Goal: Find specific page/section: Find specific page/section

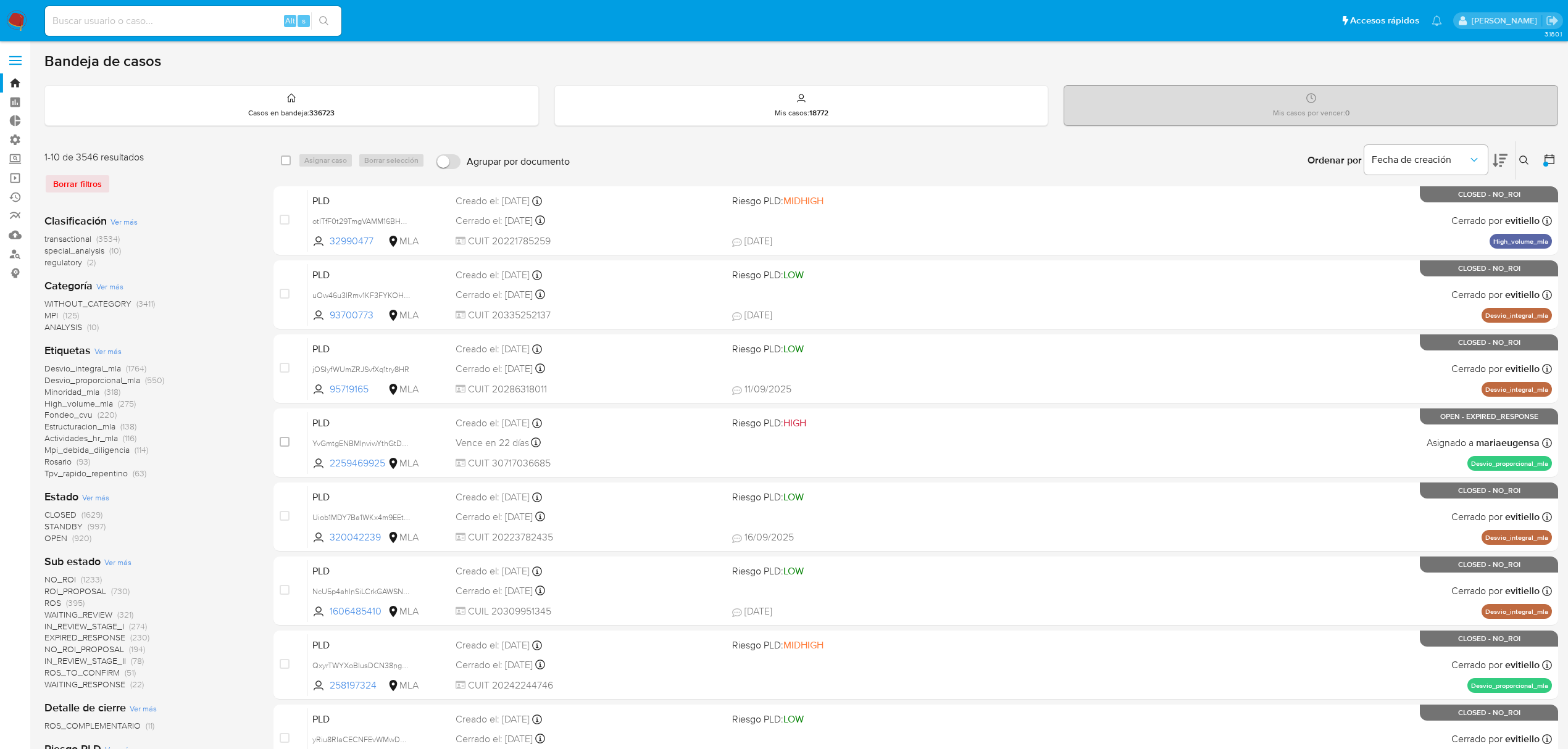
click at [11, 19] on img at bounding box center [16, 21] width 21 height 21
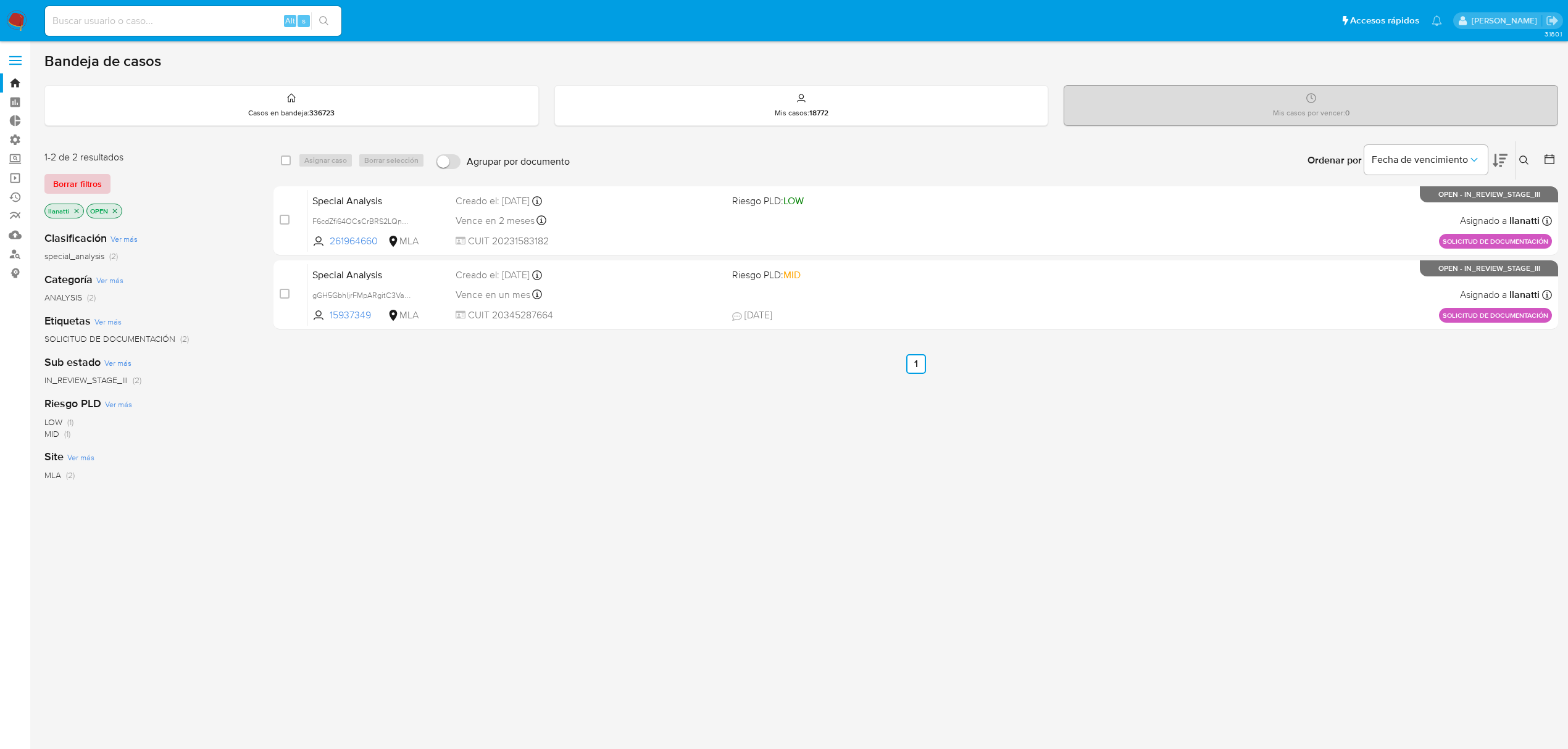
click at [72, 175] on span "Borrar filtros" at bounding box center [77, 183] width 49 height 17
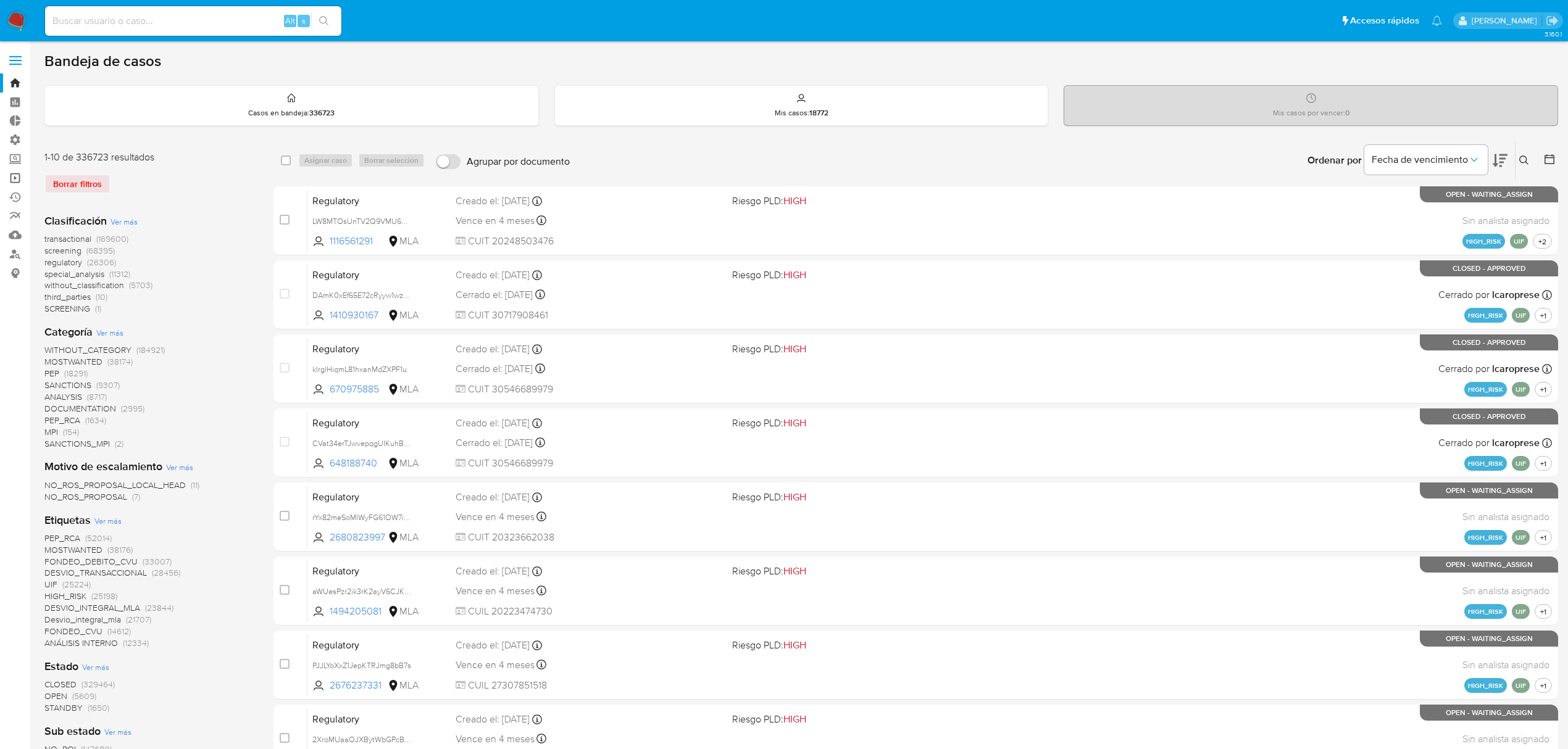
click at [14, 181] on link "Operaciones masivas" at bounding box center [73, 177] width 147 height 19
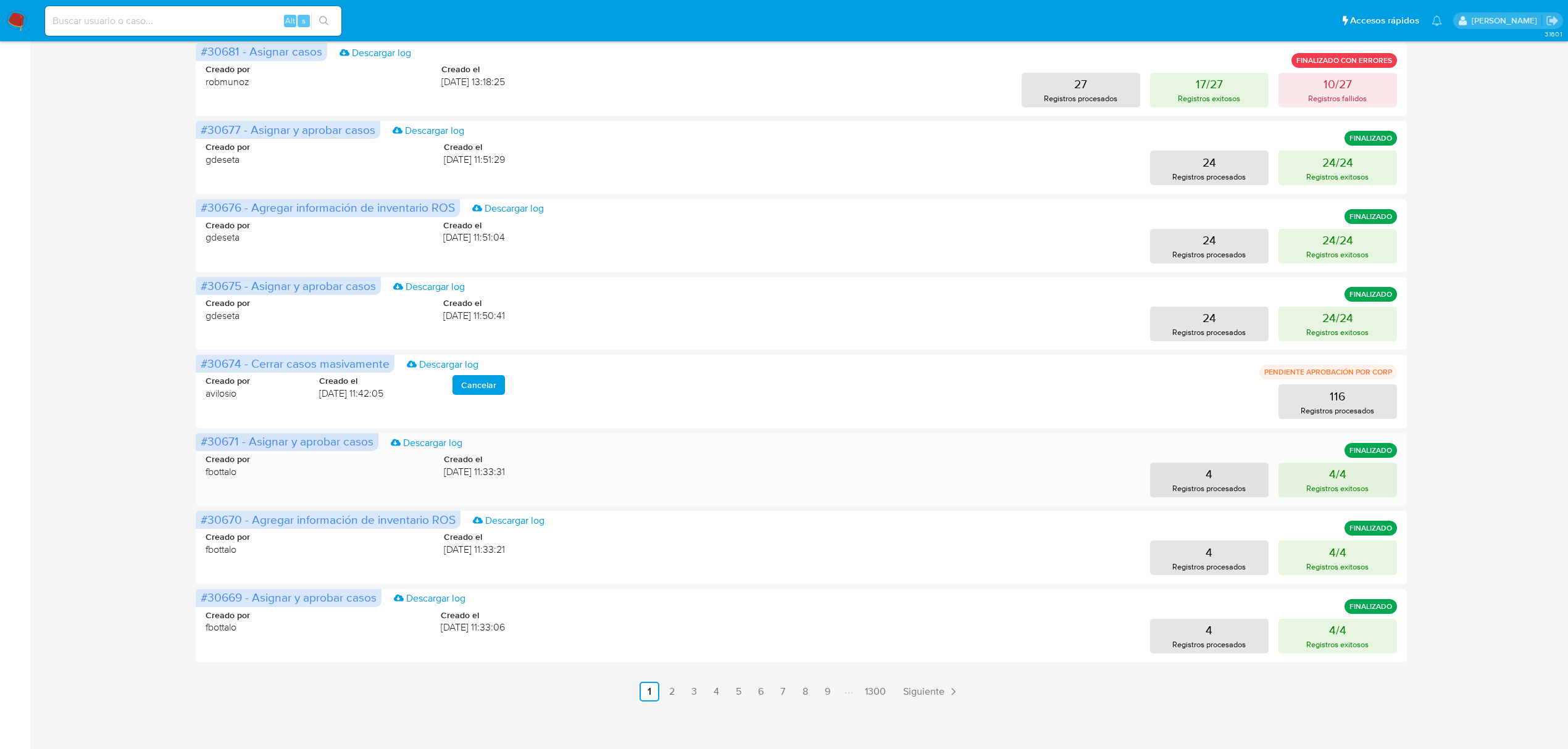
scroll to position [349, 0]
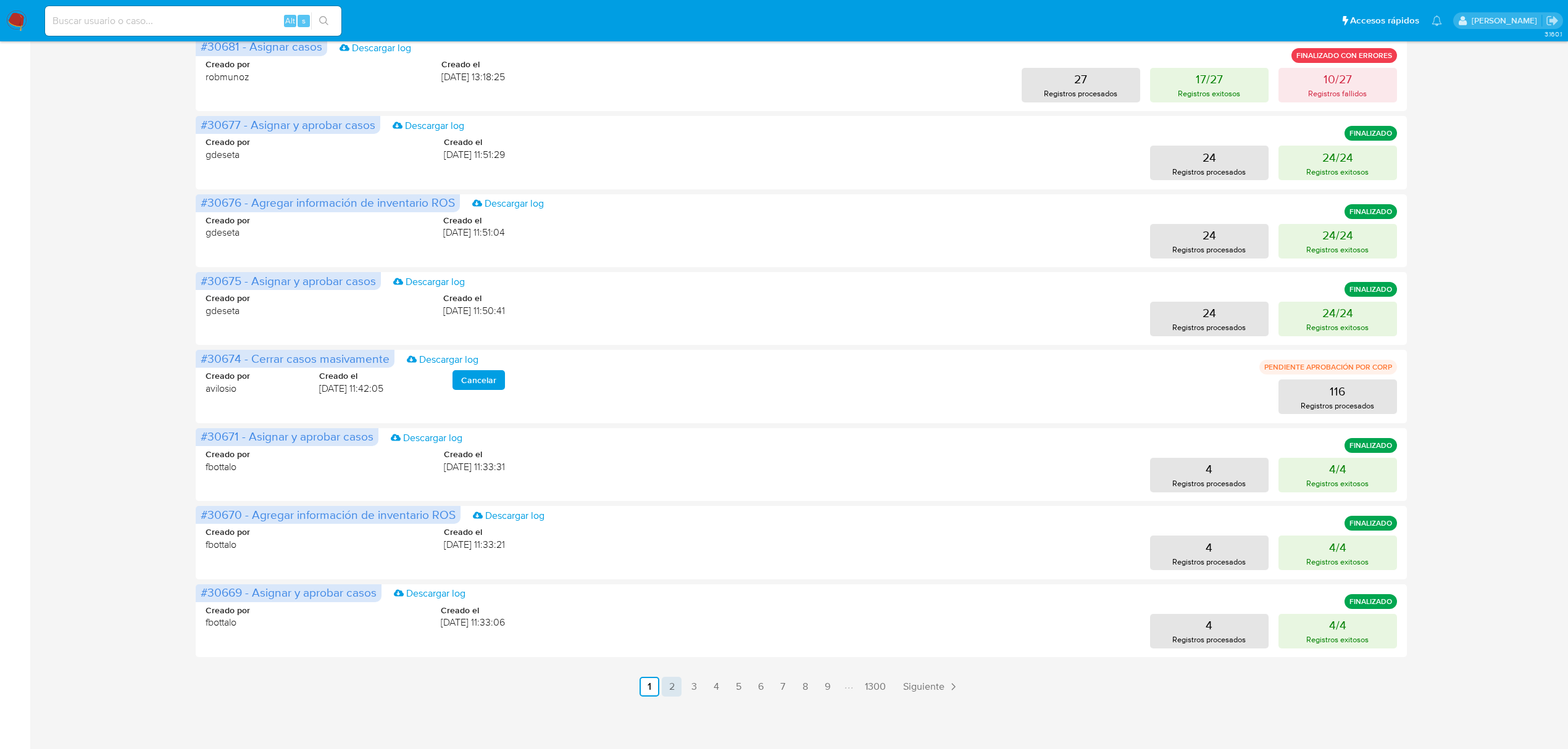
click at [675, 690] on link "2" at bounding box center [672, 687] width 20 height 20
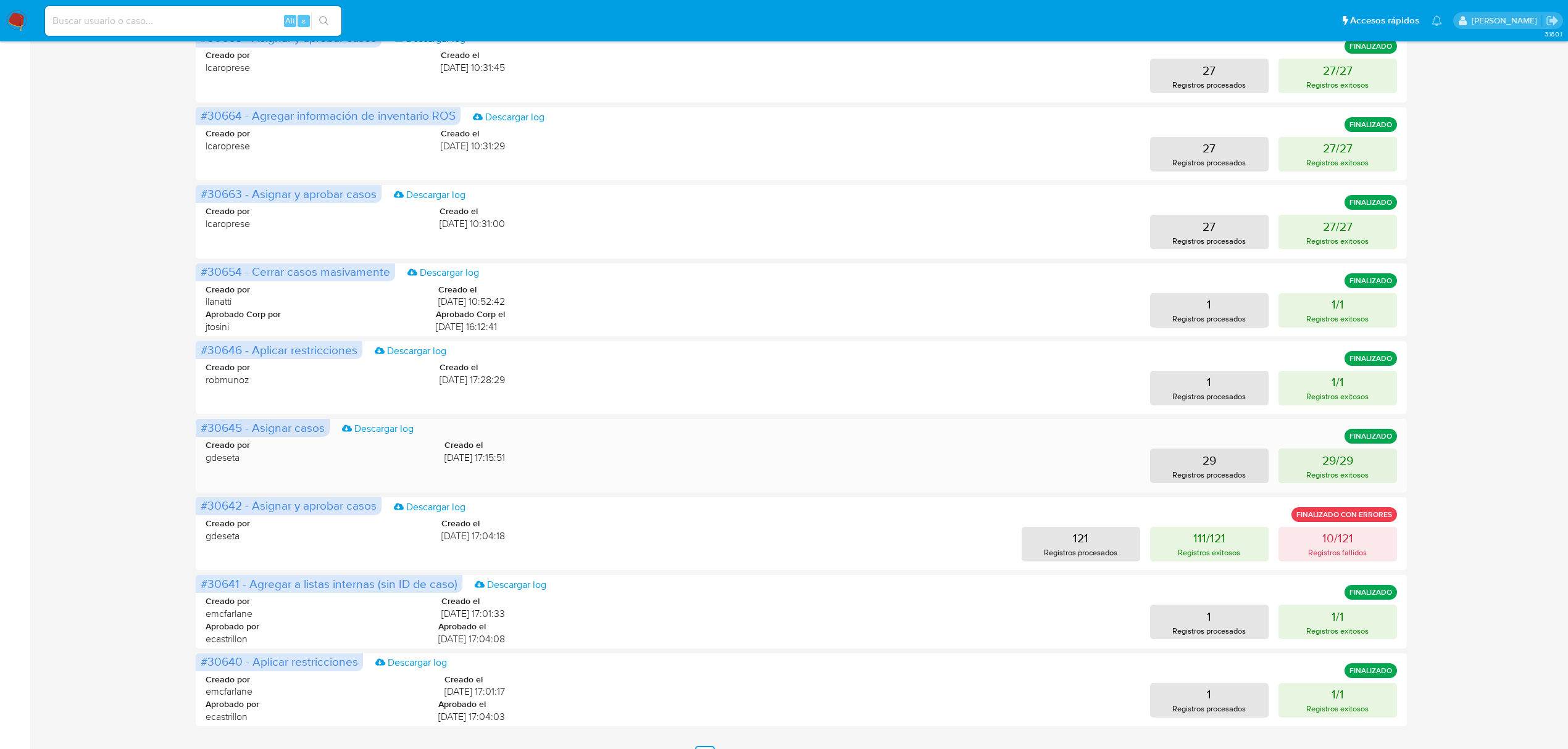
scroll to position [329, 0]
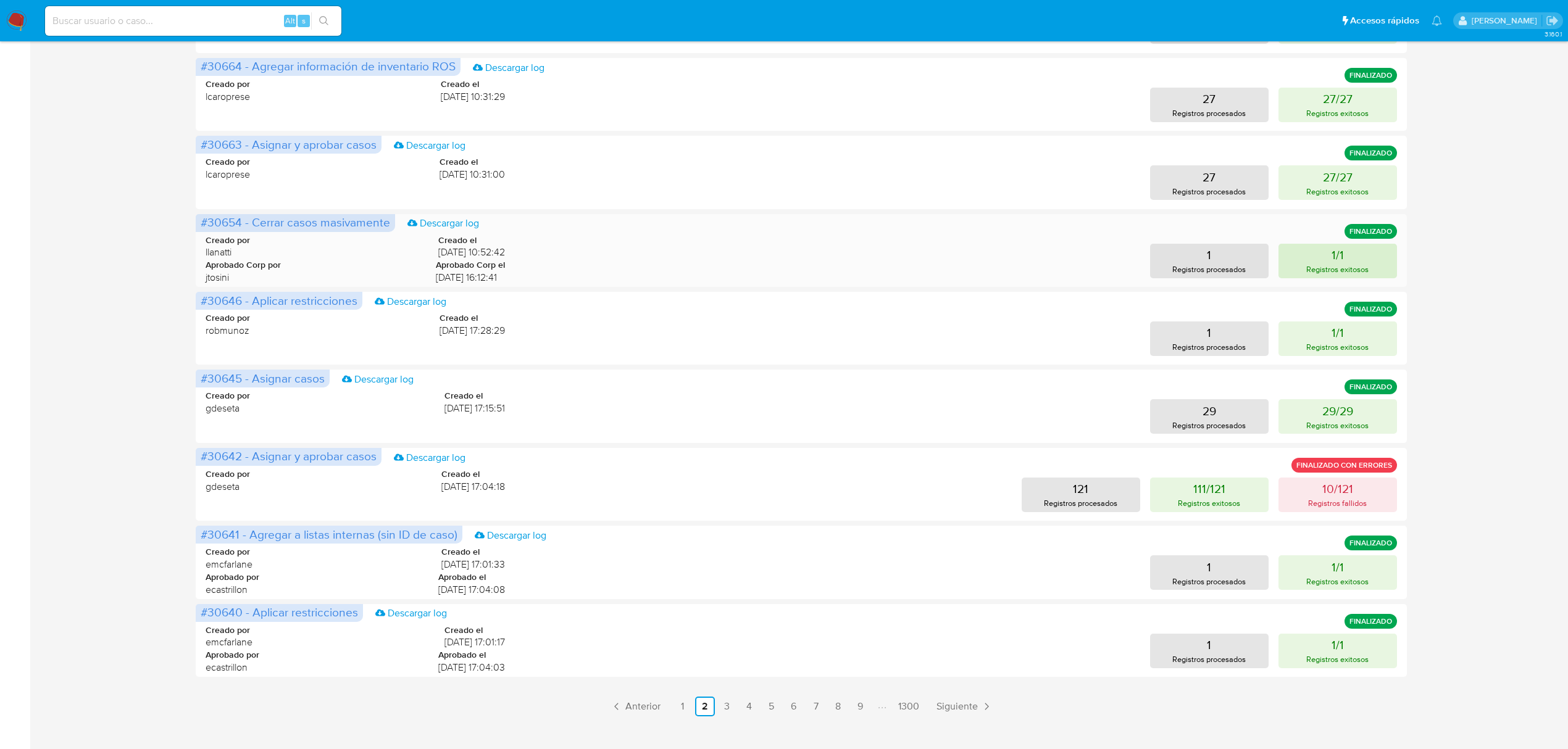
click at [1333, 264] on p "Registros exitosos" at bounding box center [1337, 269] width 62 height 12
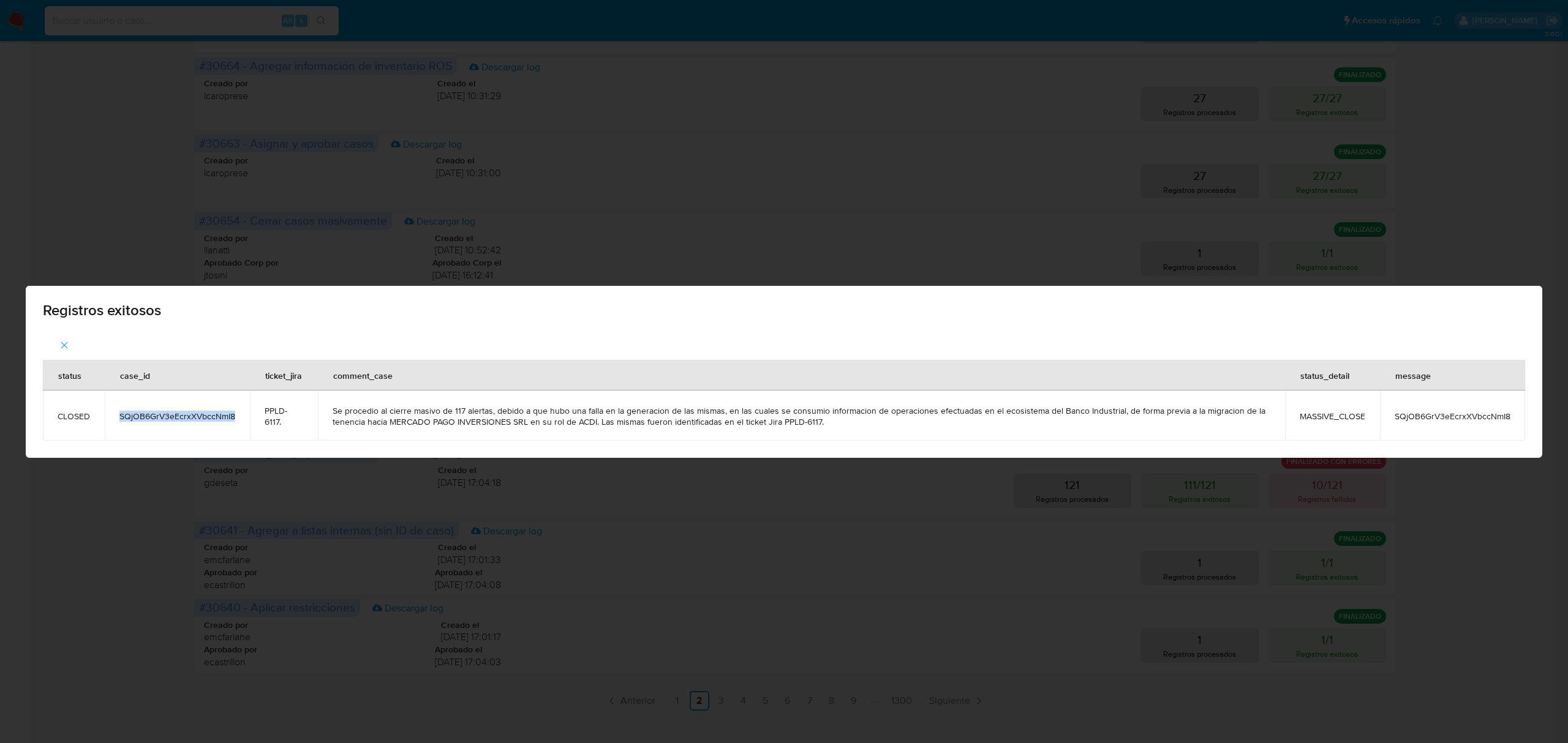
drag, startPoint x: 245, startPoint y: 409, endPoint x: 118, endPoint y: 419, distance: 127.4
click at [118, 419] on td "SQjOB6GrV3eEcrxXVbccNmI8" at bounding box center [177, 416] width 145 height 50
copy span "SQjOB6GrV3eEcrxXVbccNmI8"
drag, startPoint x: 143, startPoint y: 48, endPoint x: 145, endPoint y: 60, distance: 12.2
click at [143, 49] on div "Registros exitosos status case_id ticket_jira comment_case status_detail messag…" at bounding box center [784, 371] width 1568 height 743
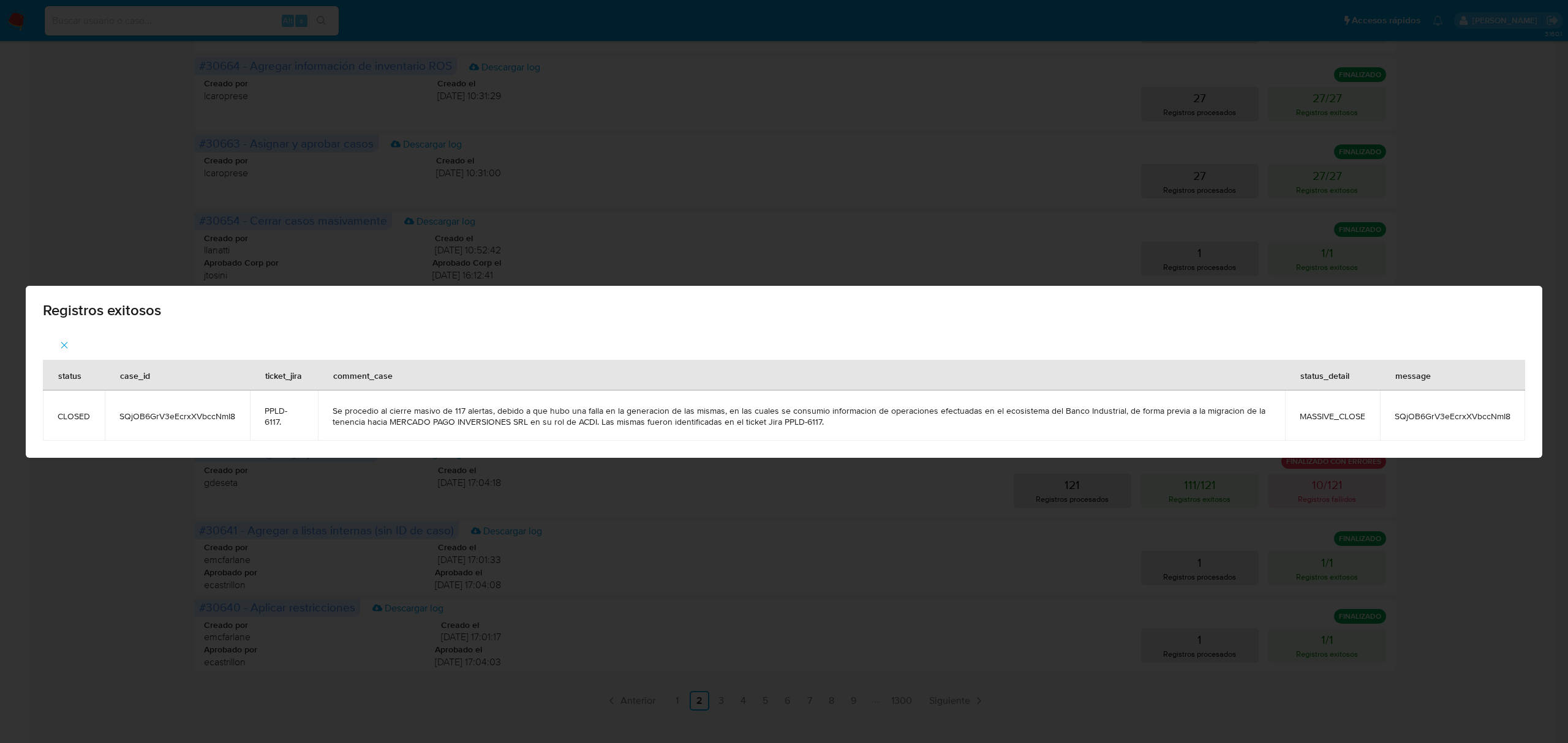
click at [1522, 319] on div "Registros exitosos" at bounding box center [784, 309] width 1517 height 45
click at [67, 347] on icon "button" at bounding box center [64, 345] width 11 height 11
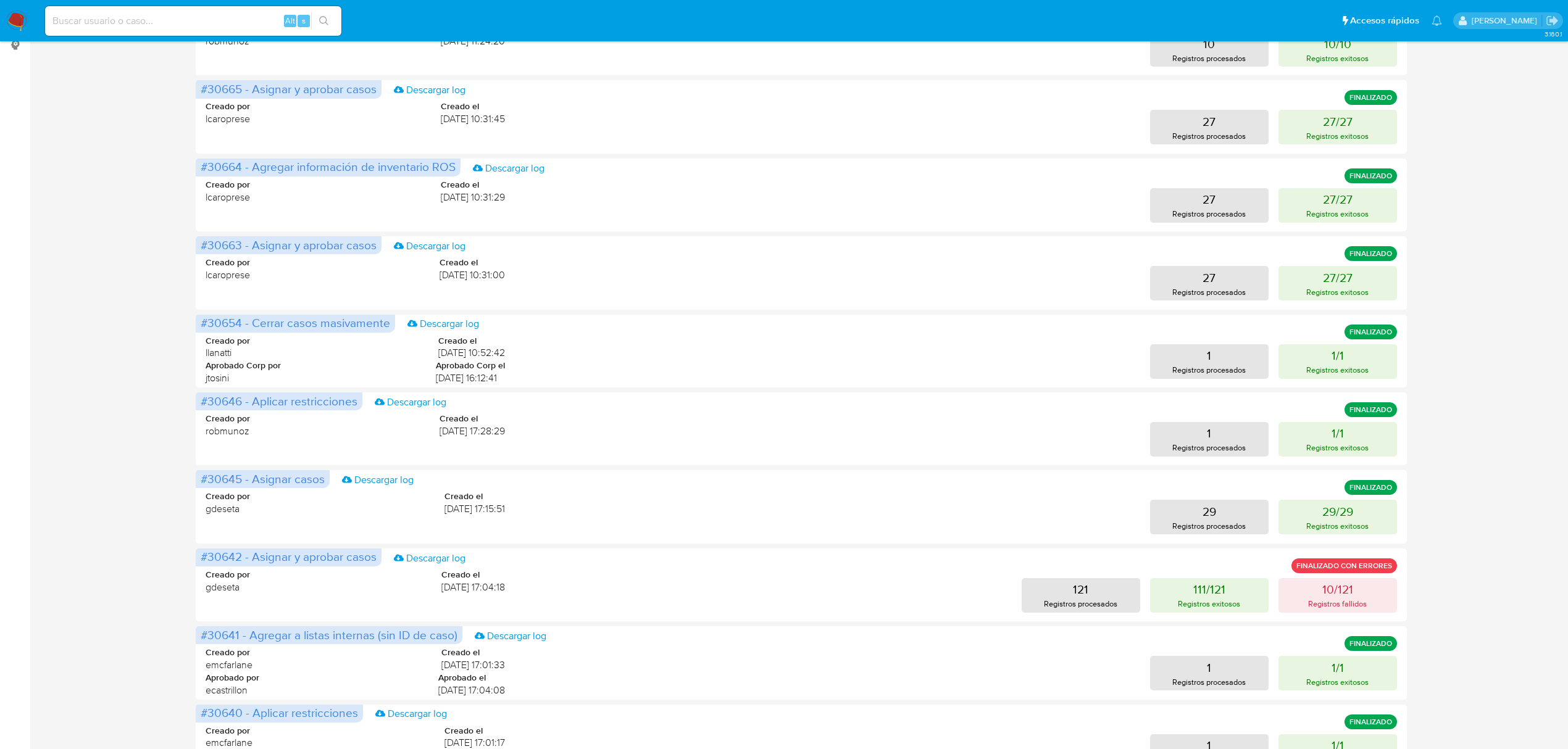
scroll to position [82, 0]
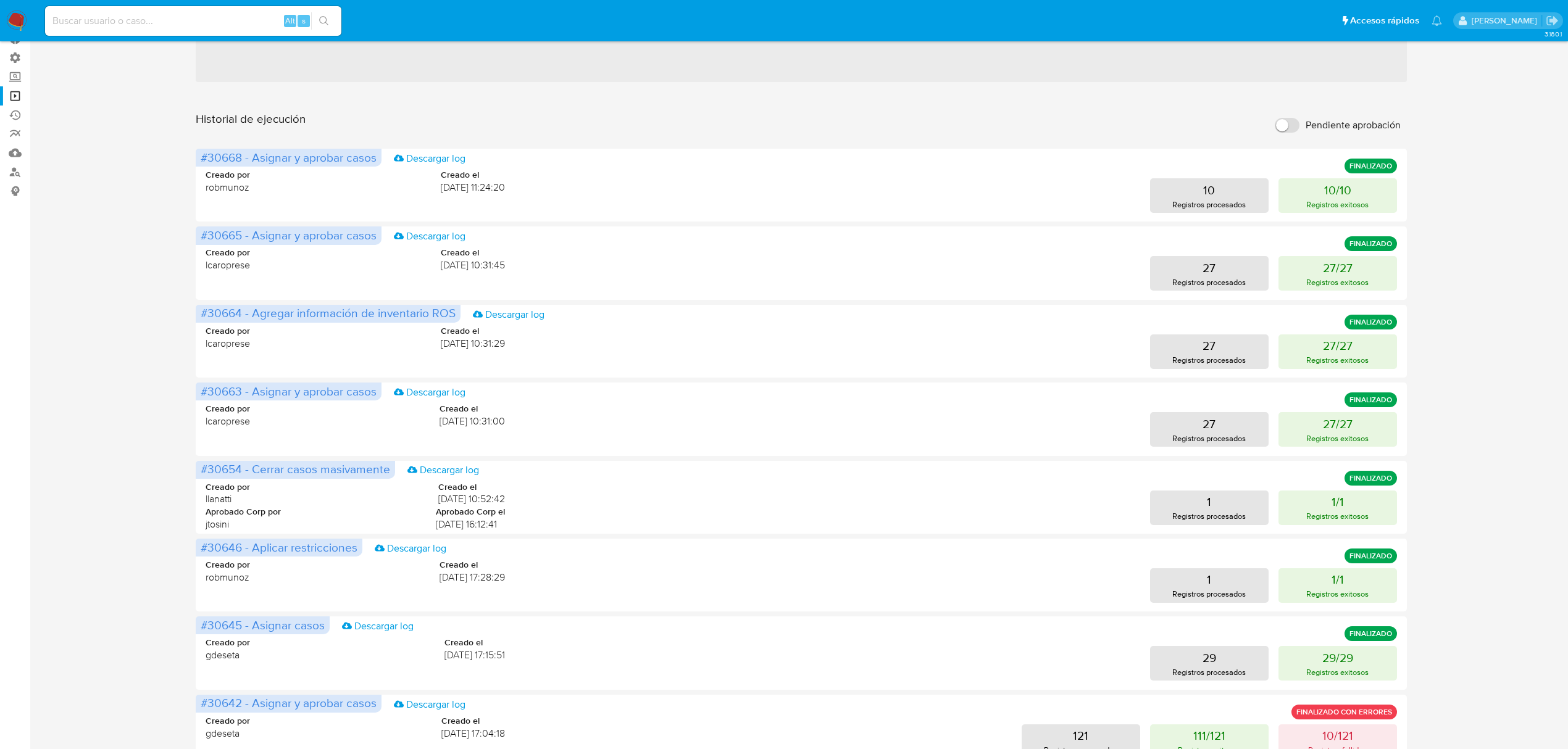
click at [73, 30] on div "Alt s" at bounding box center [192, 21] width 296 height 30
click at [84, 24] on input at bounding box center [192, 21] width 296 height 16
paste input "SQjOB6GrV3eEcrxXVbccNmI8"
type input "SQjOB6GrV3eEcrxXVbccNmI8"
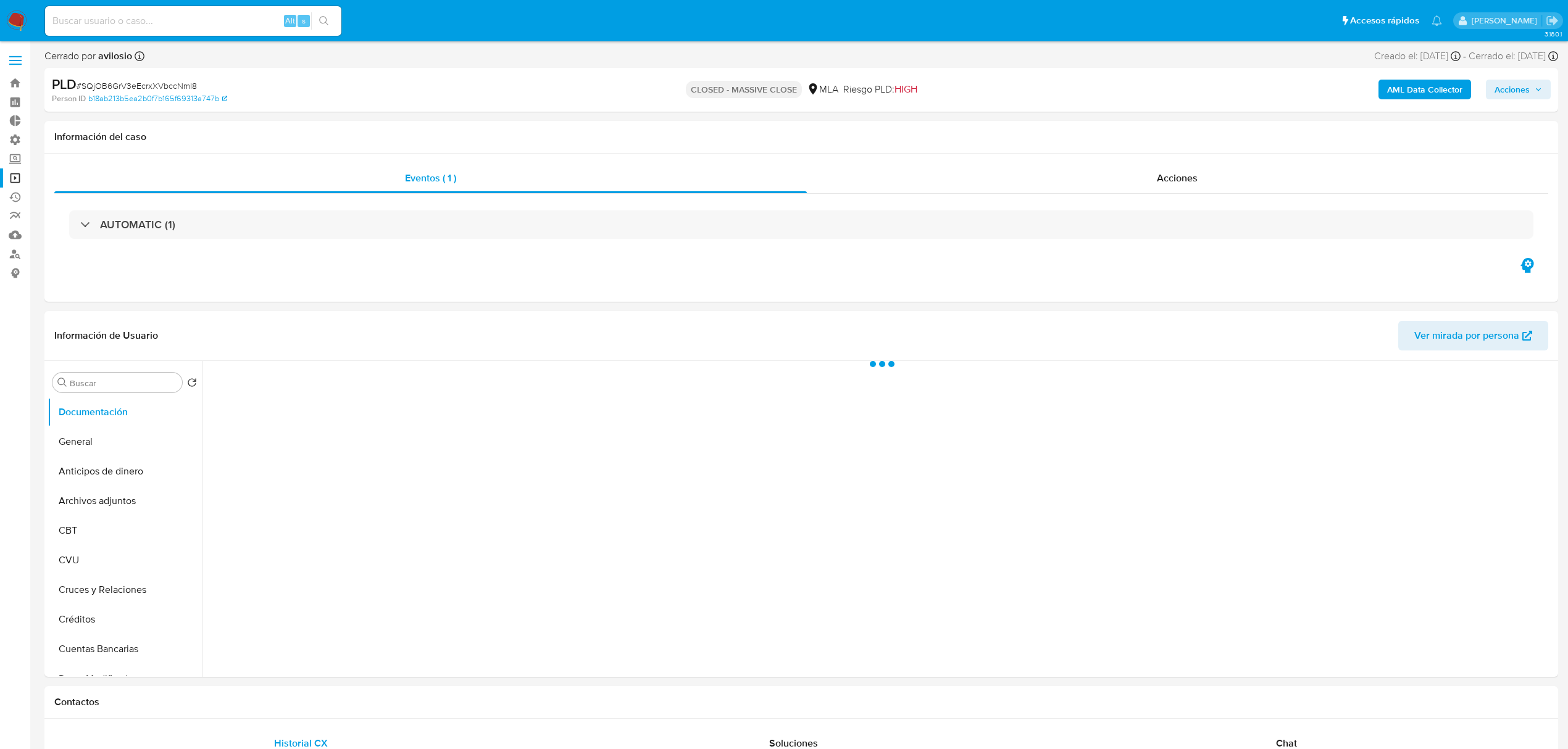
select select "10"
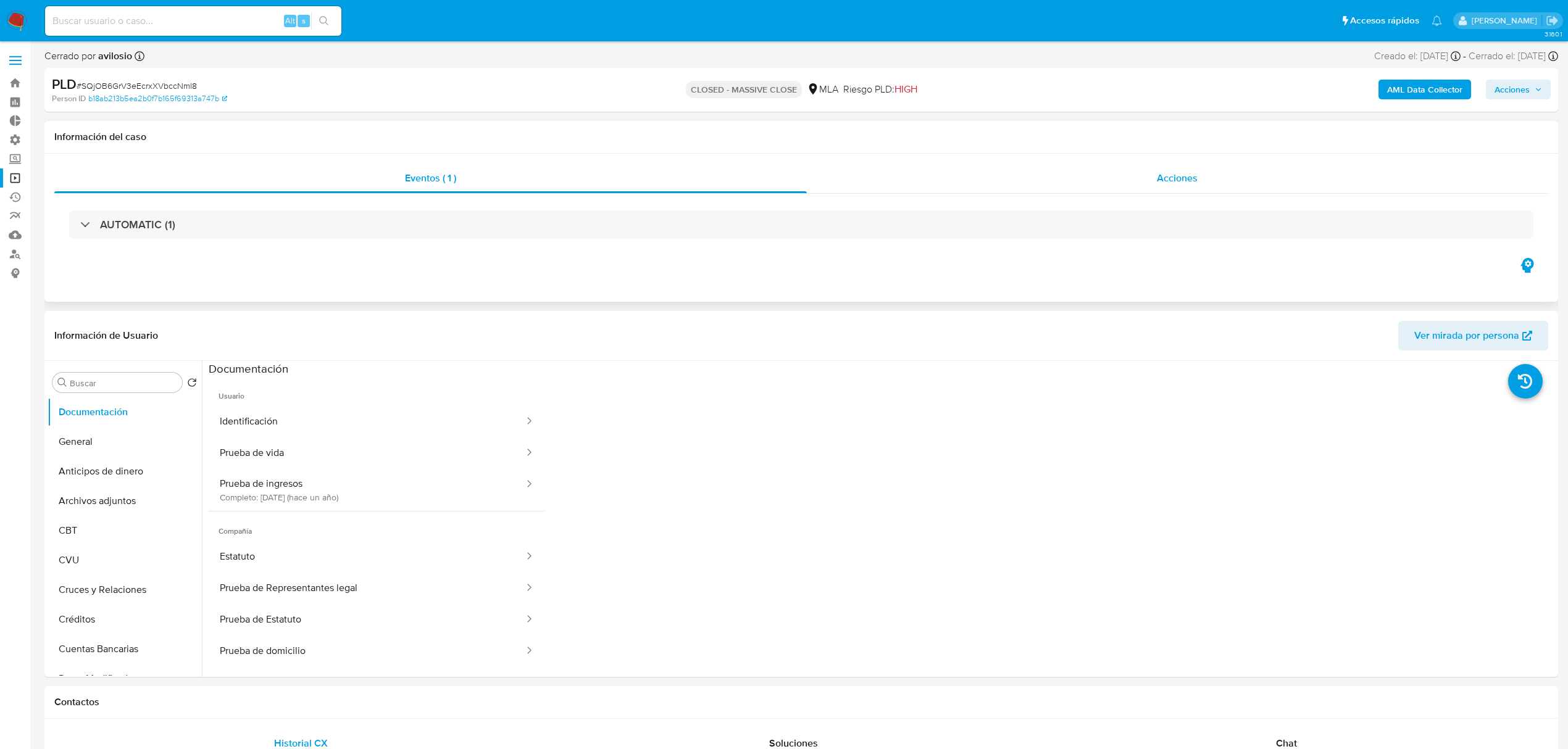
click at [1170, 179] on span "Acciones" at bounding box center [1176, 178] width 40 height 14
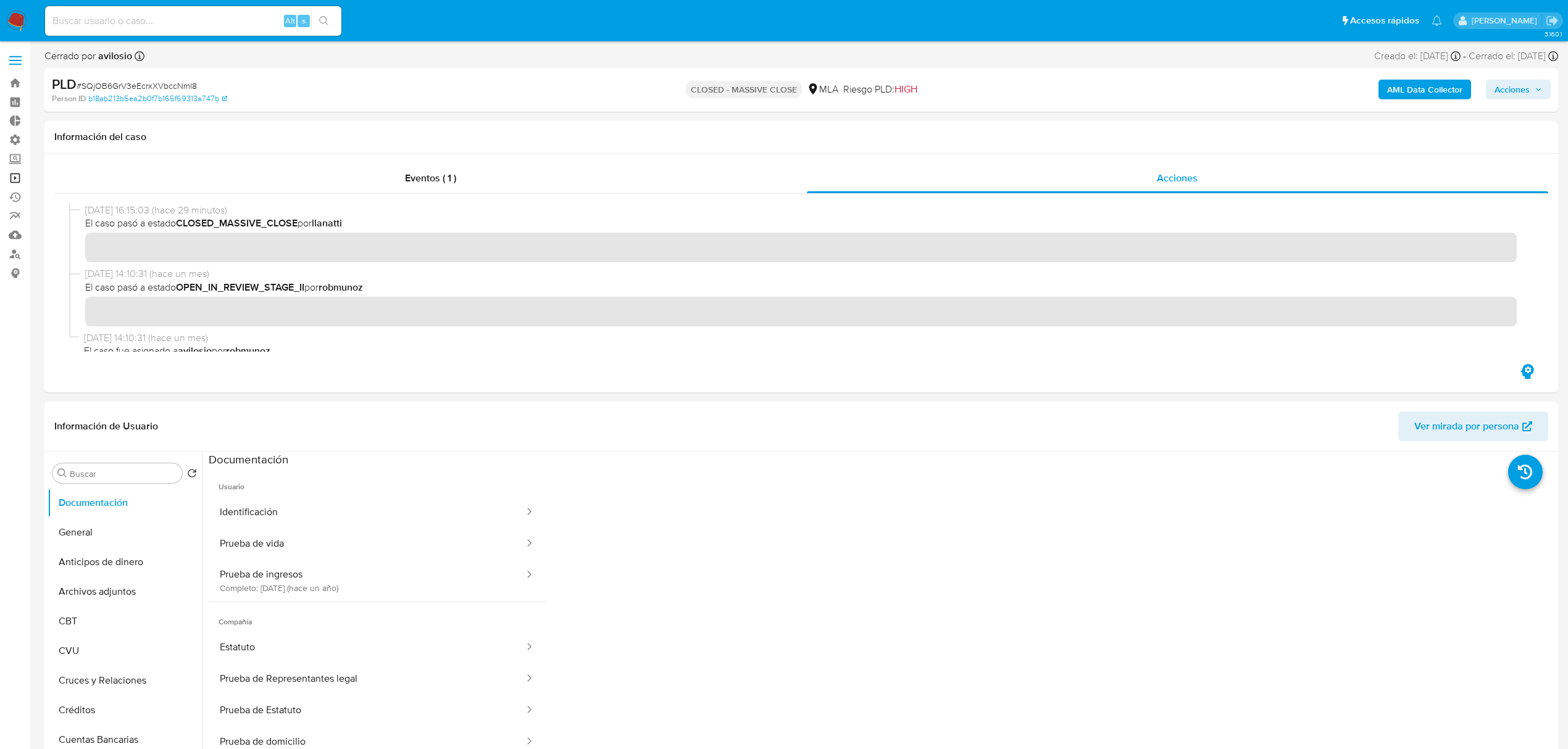
click at [18, 176] on link "Operaciones masivas" at bounding box center [73, 177] width 147 height 19
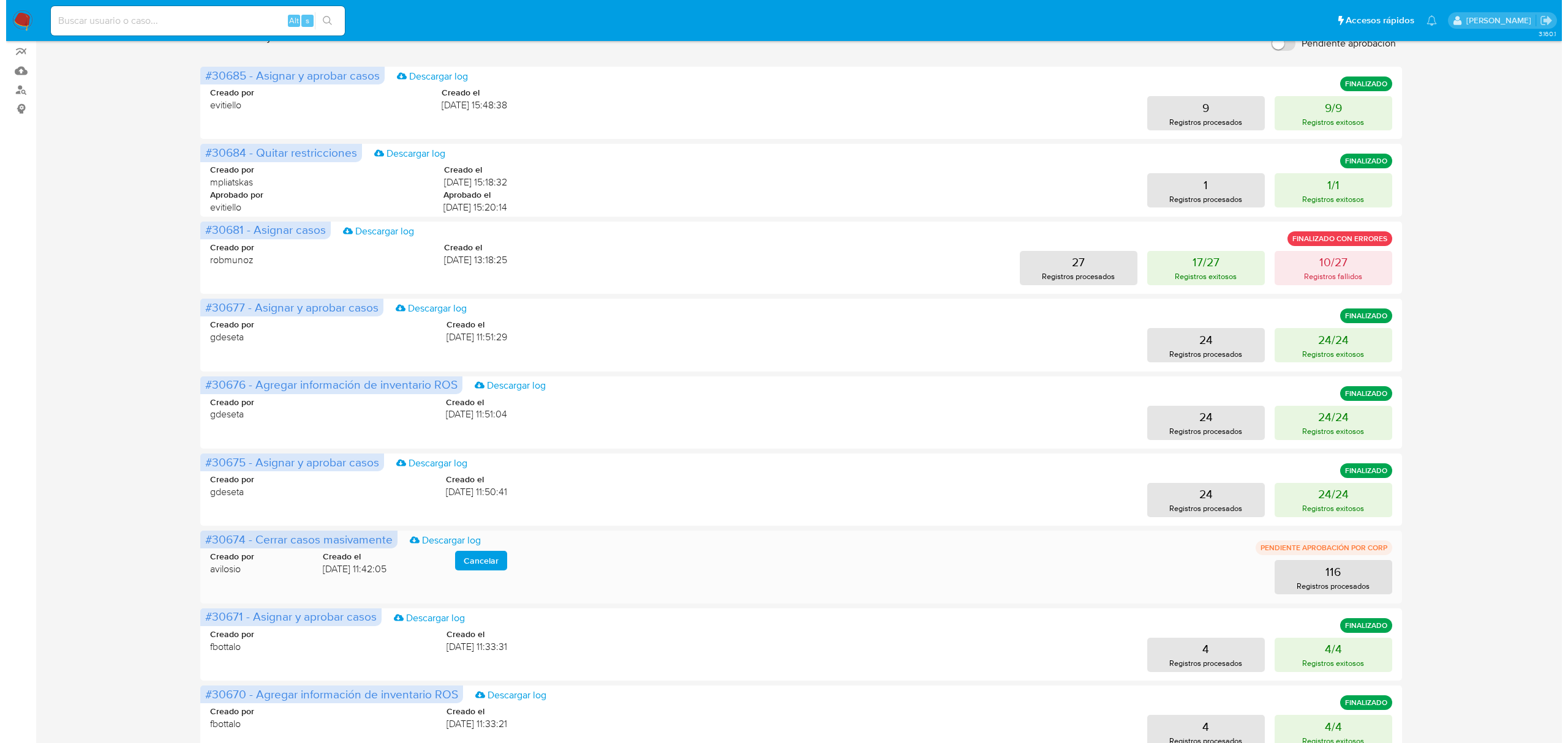
scroll to position [163, 0]
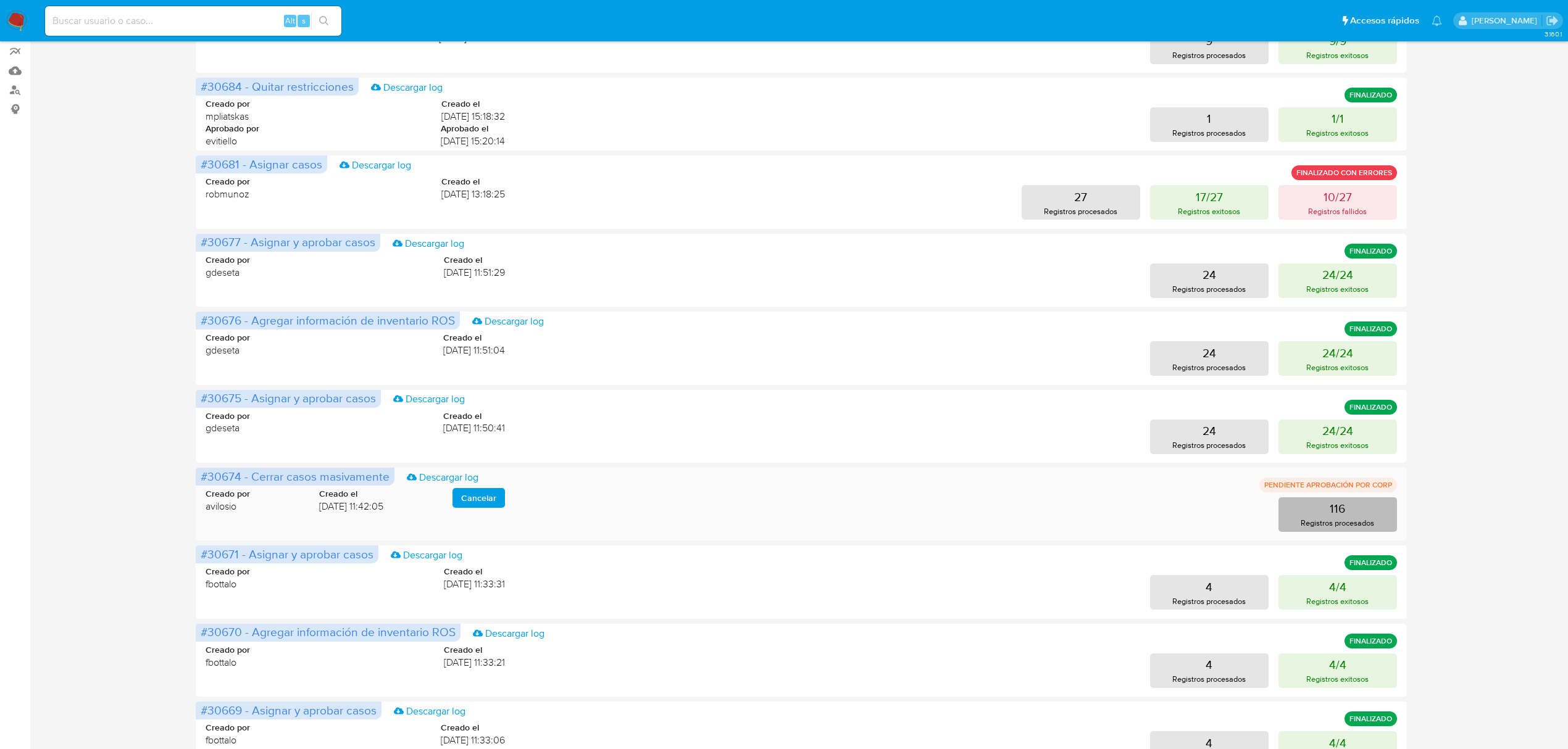
click at [1305, 502] on button "116 Registros procesados" at bounding box center [1338, 514] width 119 height 34
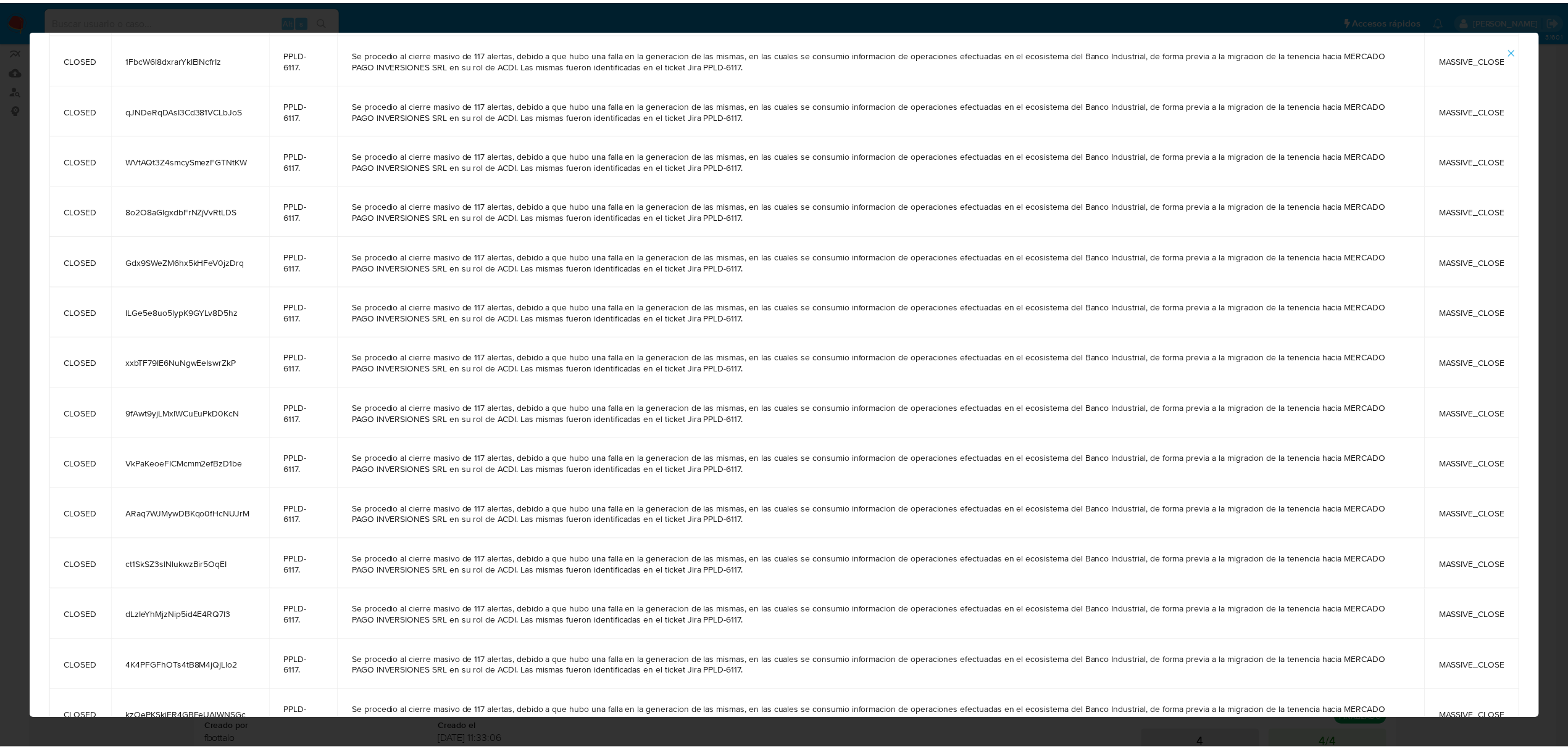
scroll to position [0, 0]
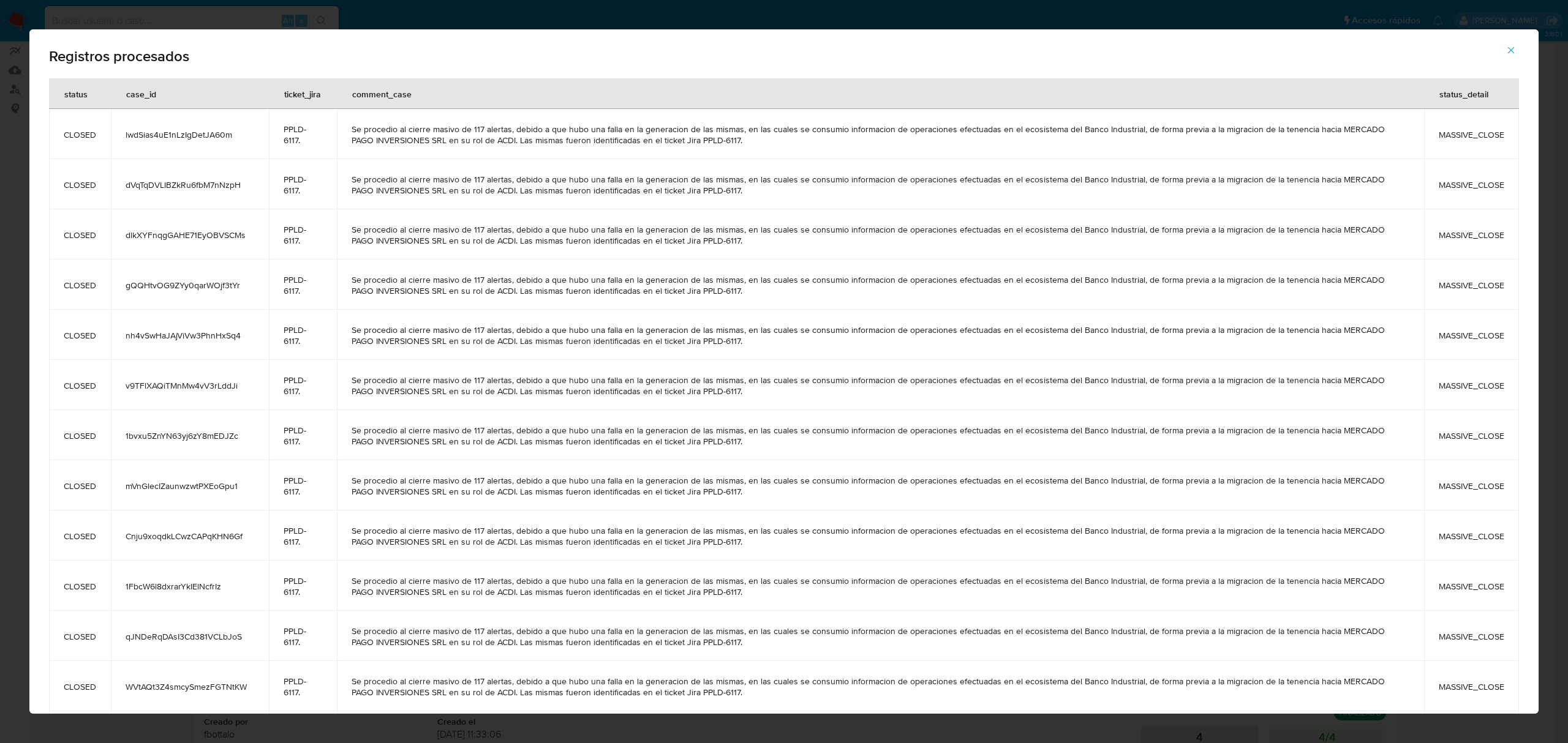
drag, startPoint x: 1499, startPoint y: 54, endPoint x: 1512, endPoint y: 50, distance: 13.6
click at [1508, 52] on button "button" at bounding box center [1511, 50] width 43 height 29
